Goal: Information Seeking & Learning: Learn about a topic

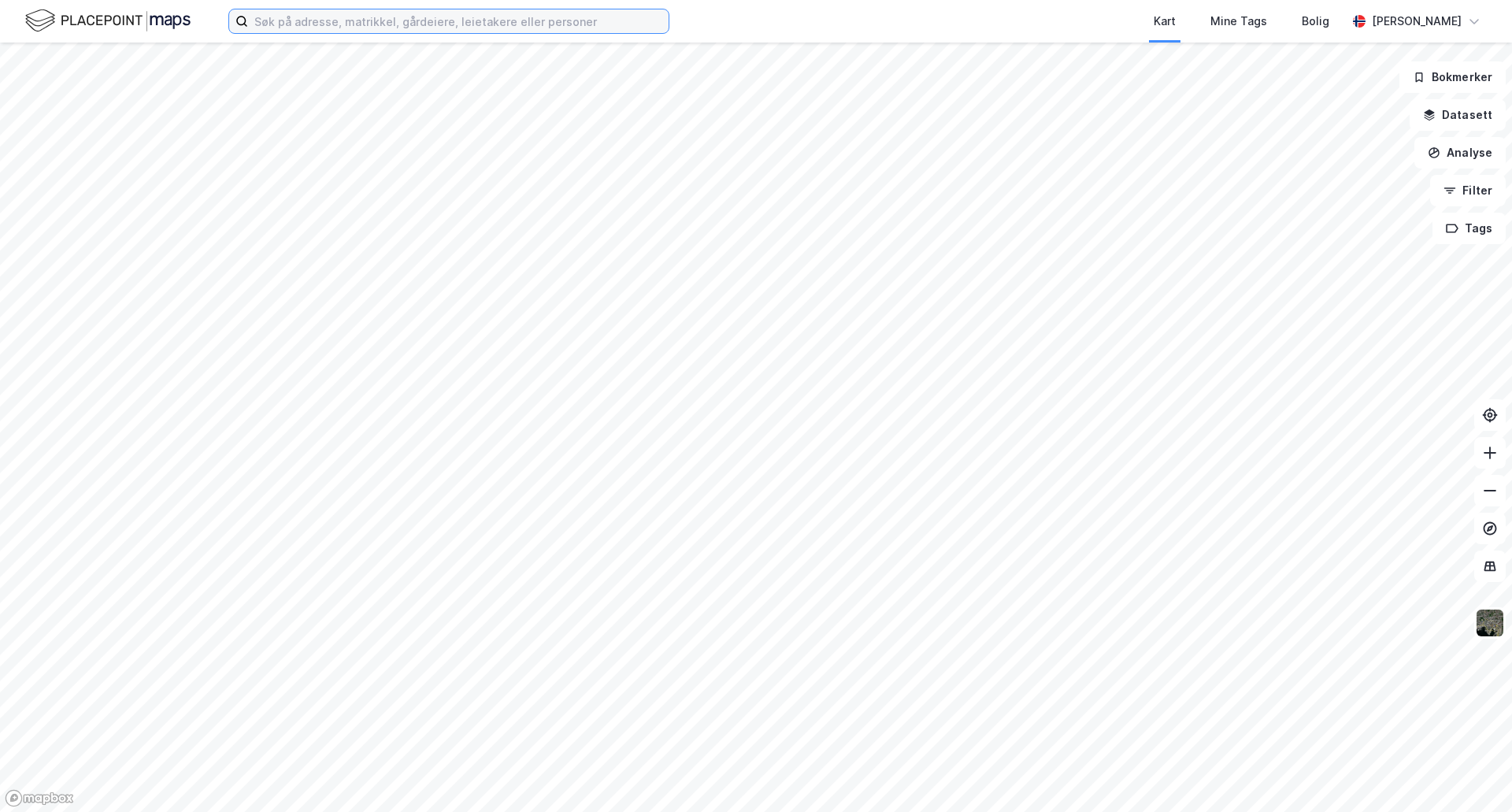
click at [293, 25] on input at bounding box center [458, 21] width 420 height 24
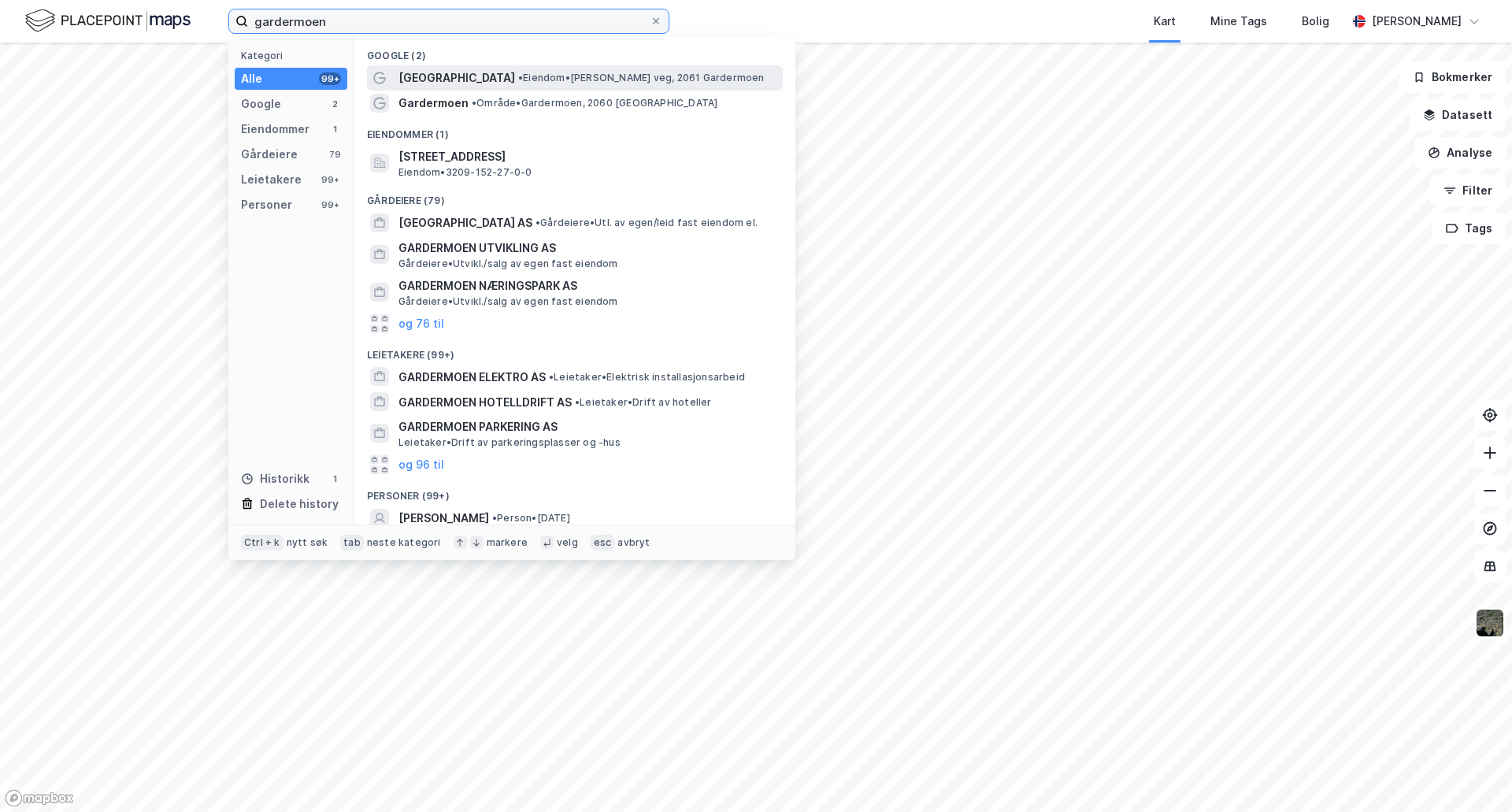
type input "gardermoen"
click at [472, 77] on span "[GEOGRAPHIC_DATA]" at bounding box center [457, 78] width 117 height 19
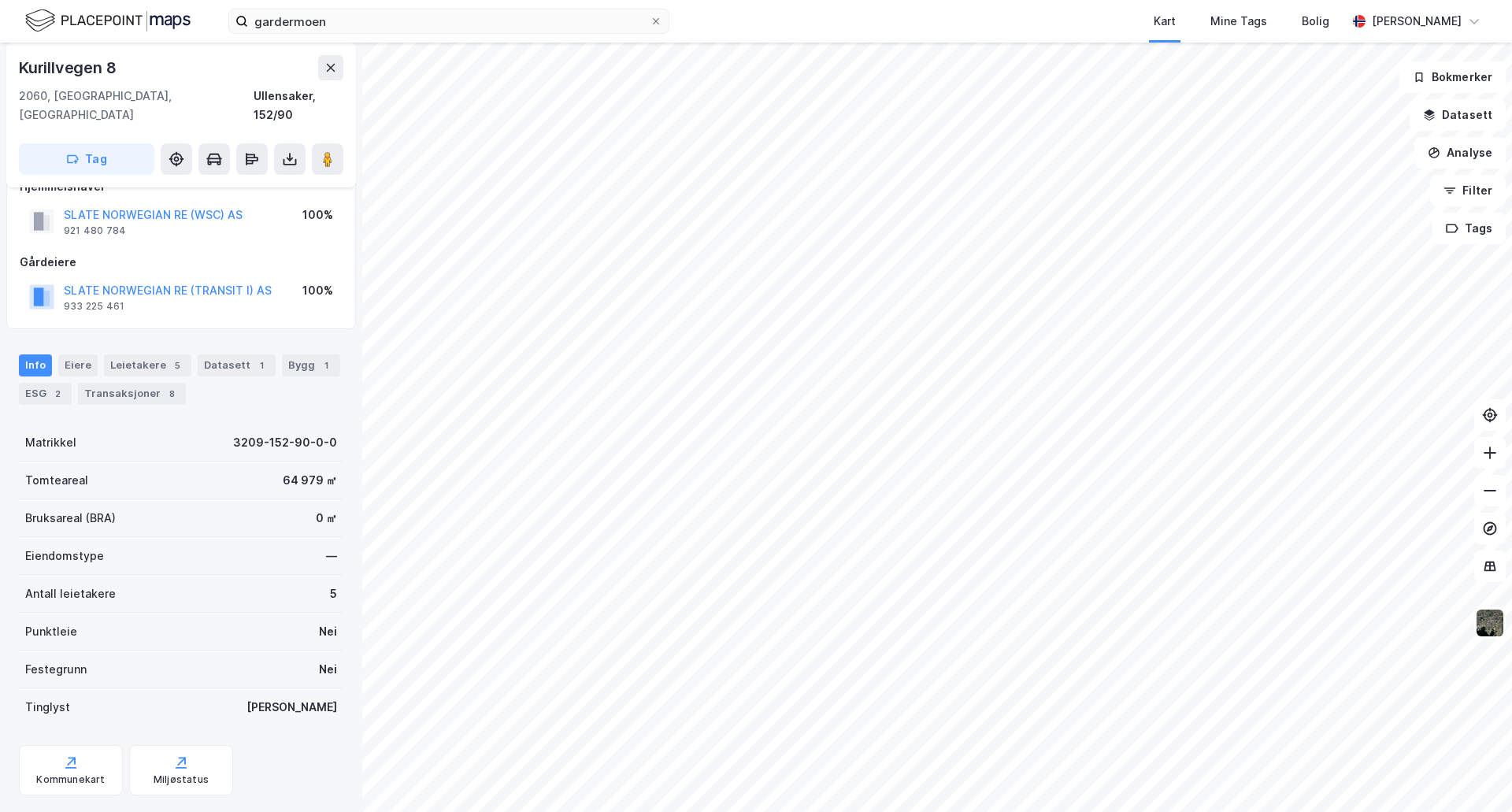
scroll to position [45, 0]
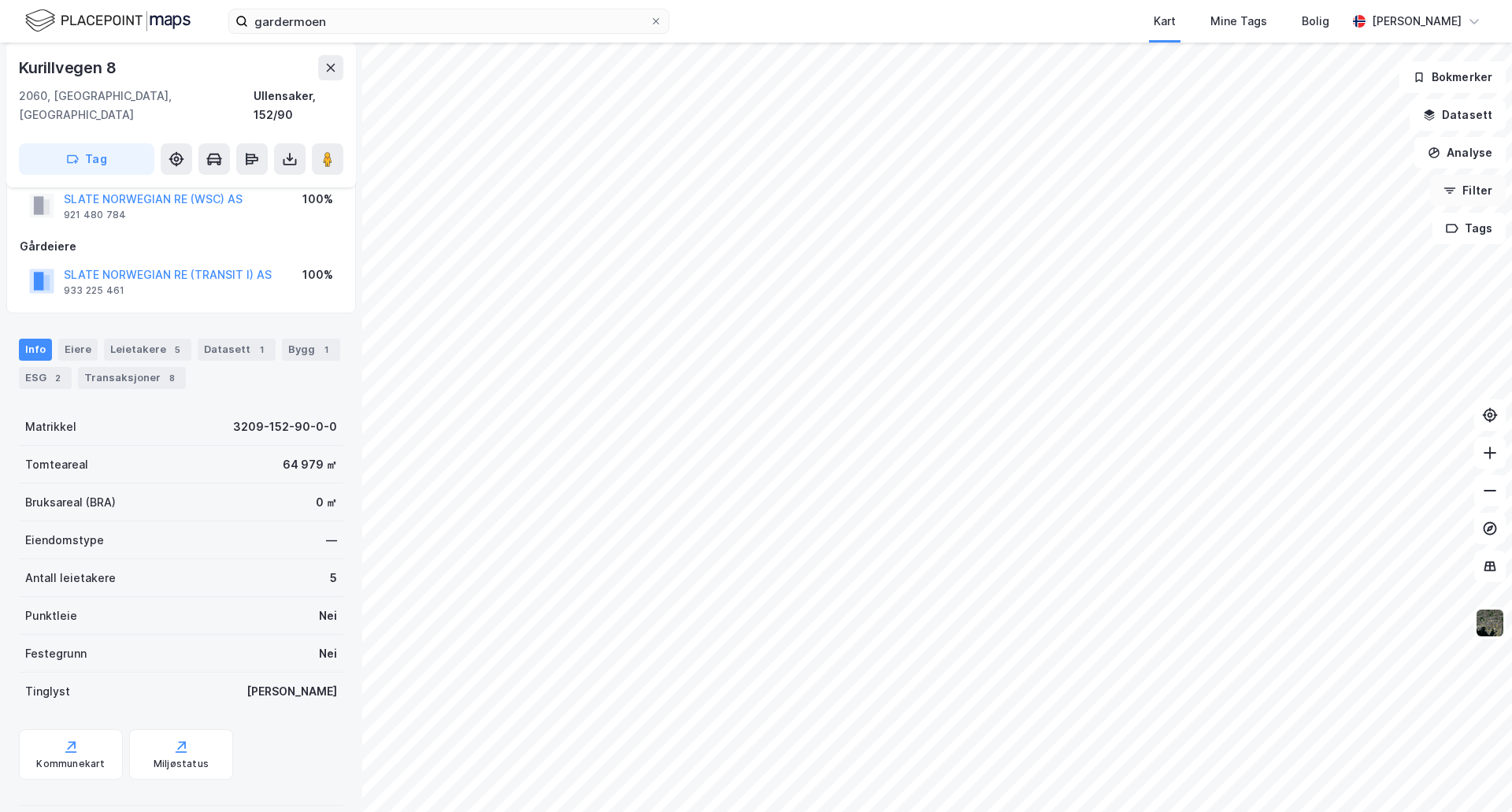
click at [1486, 197] on button "Filter" at bounding box center [1468, 190] width 75 height 32
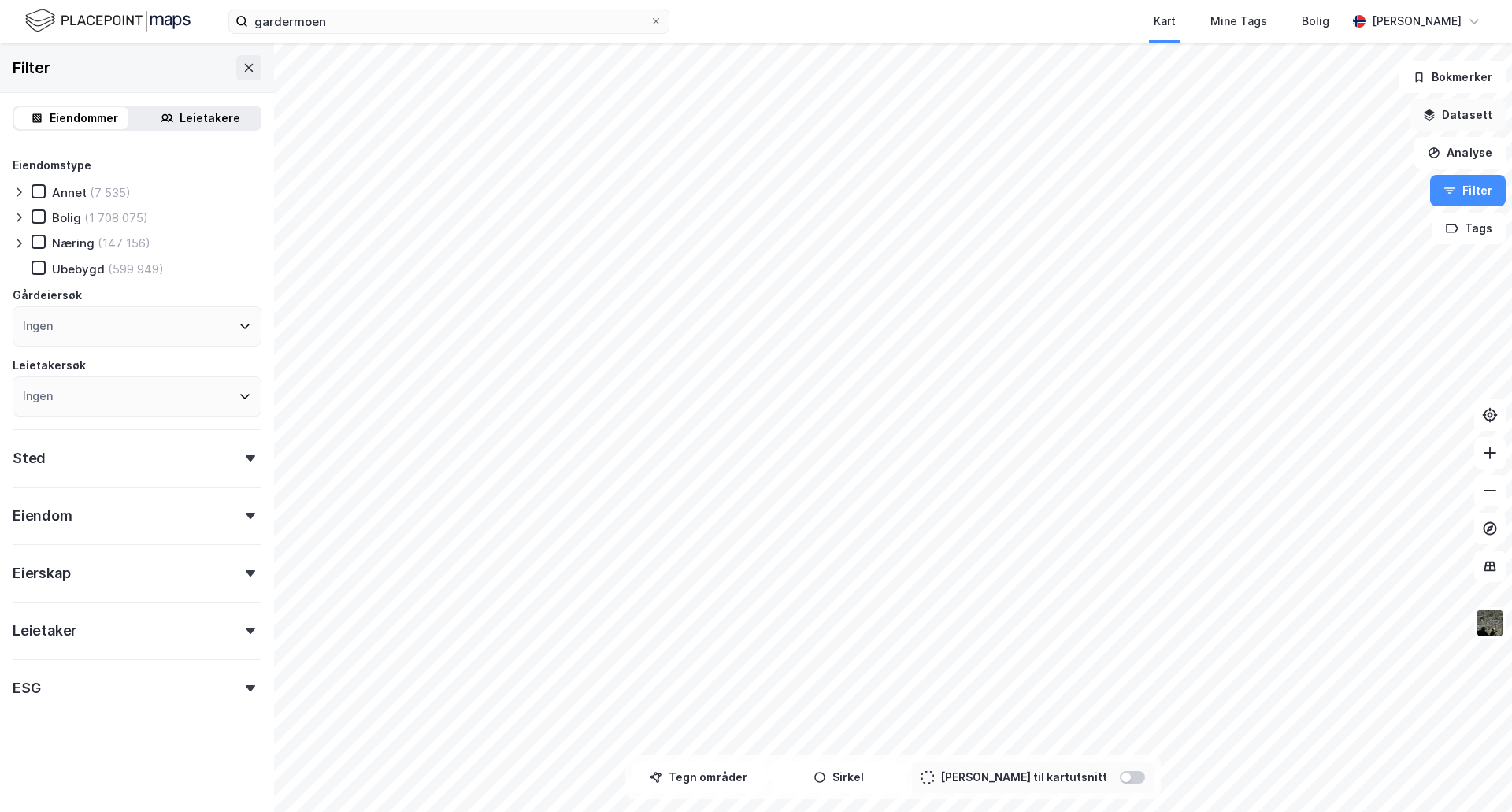
click at [1476, 125] on button "Datasett" at bounding box center [1458, 115] width 96 height 32
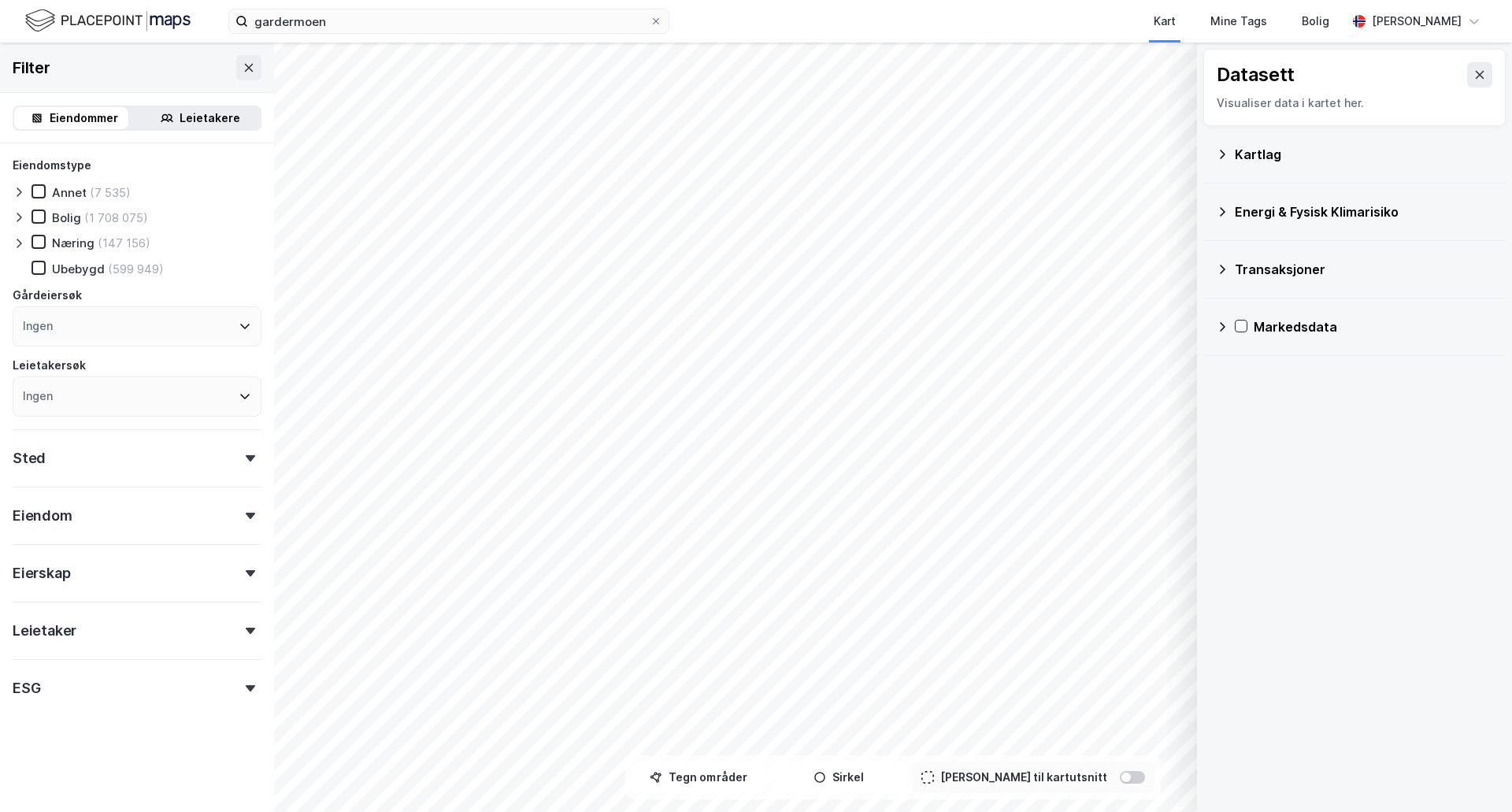
click at [1474, 76] on icon at bounding box center [1480, 75] width 13 height 13
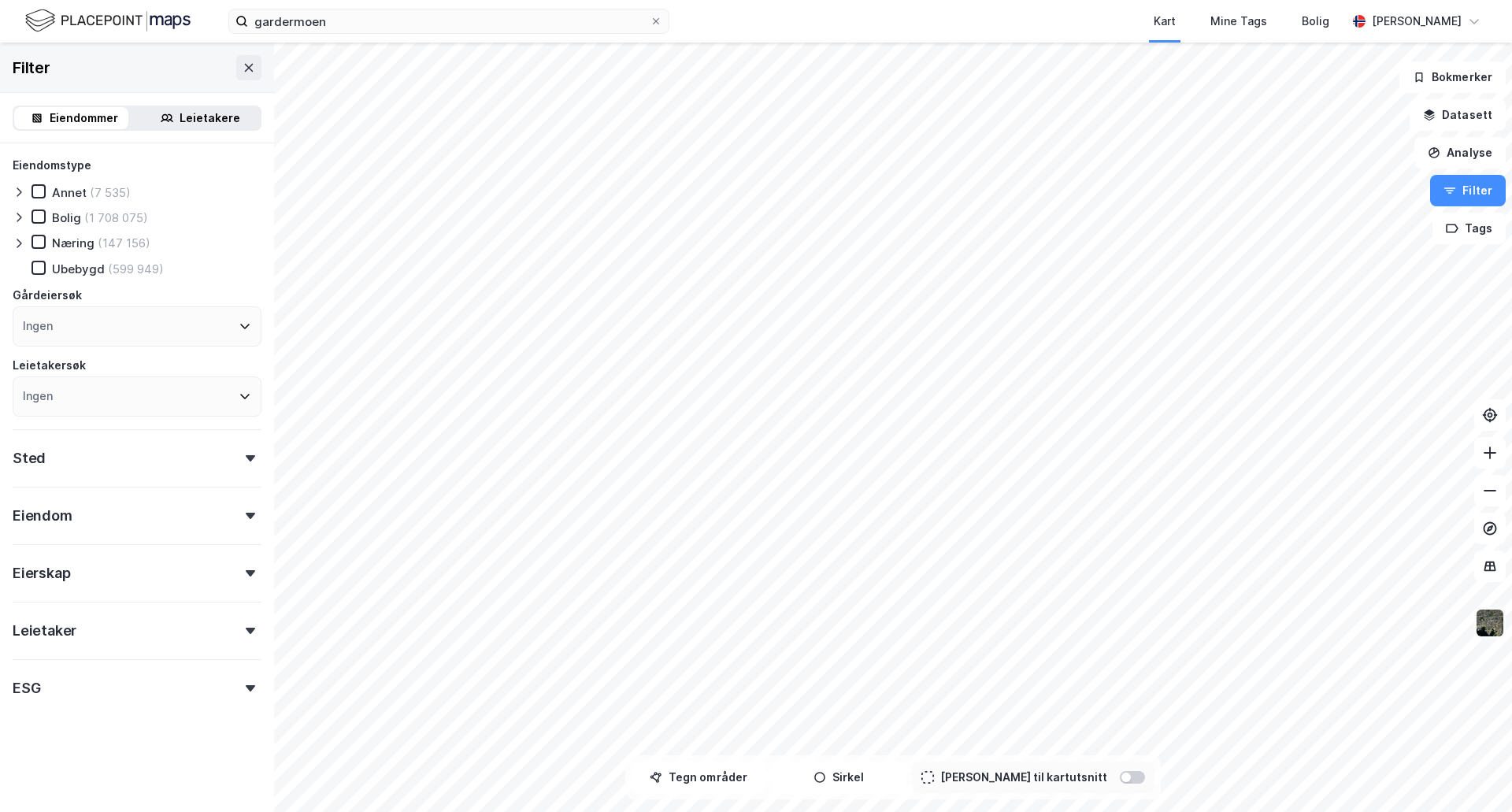
click at [1496, 624] on img at bounding box center [1489, 623] width 30 height 30
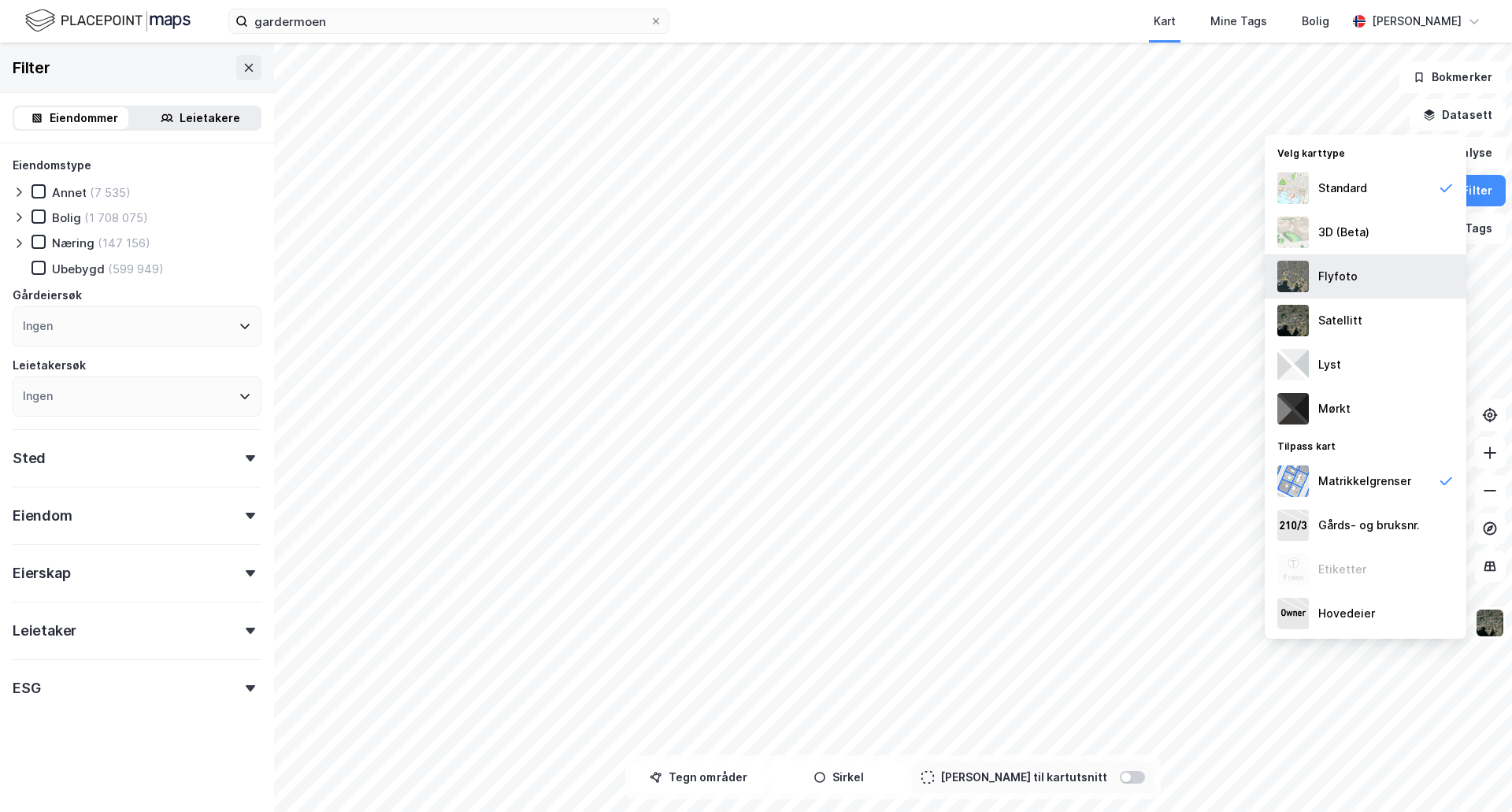
click at [1376, 278] on div "Flyfoto" at bounding box center [1365, 276] width 202 height 44
